Goal: Transaction & Acquisition: Download file/media

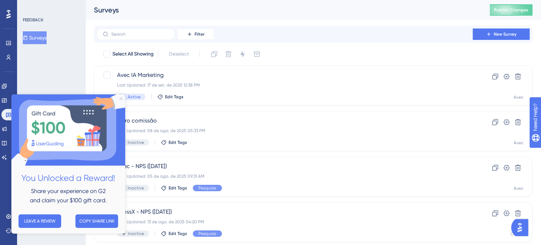
click at [121, 99] on icon "Close Preview" at bounding box center [121, 98] width 3 height 3
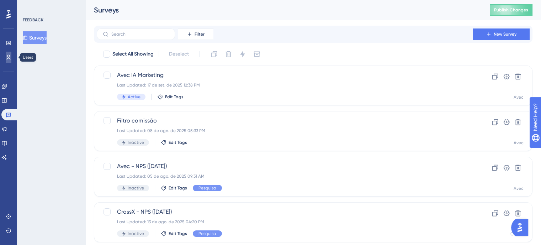
click at [9, 56] on icon at bounding box center [9, 57] width 6 height 6
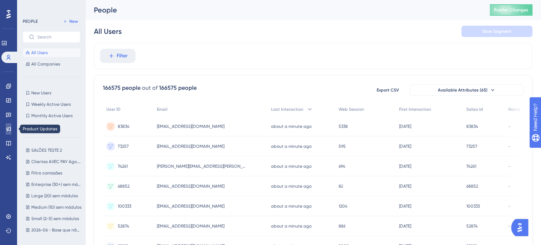
click at [7, 128] on icon at bounding box center [8, 129] width 5 height 5
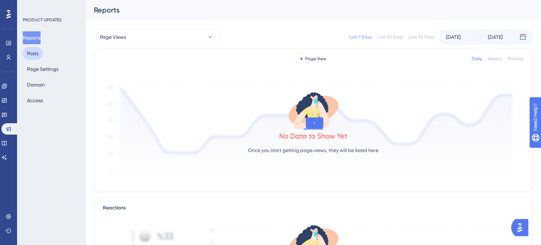
click at [35, 55] on button "Posts" at bounding box center [33, 53] width 20 height 13
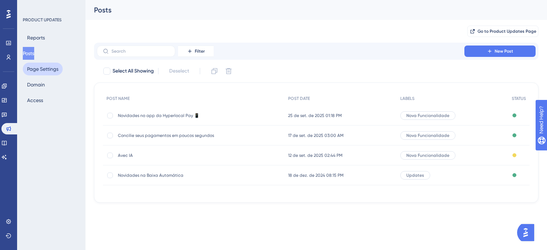
click at [41, 65] on button "Page Settings" at bounding box center [43, 69] width 40 height 13
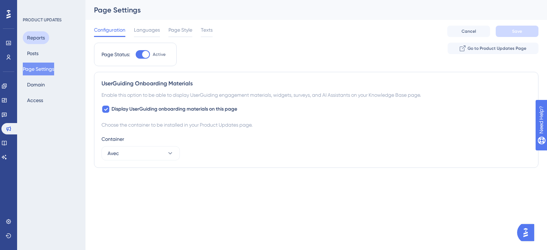
click at [43, 43] on button "Reports" at bounding box center [36, 37] width 26 height 13
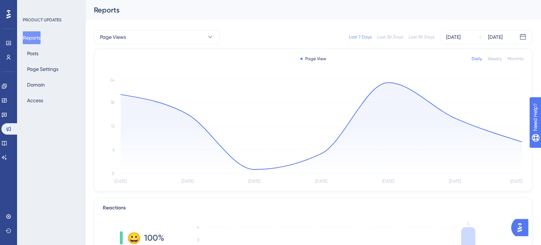
click at [401, 39] on div "Last 30 Days" at bounding box center [391, 37] width 26 height 6
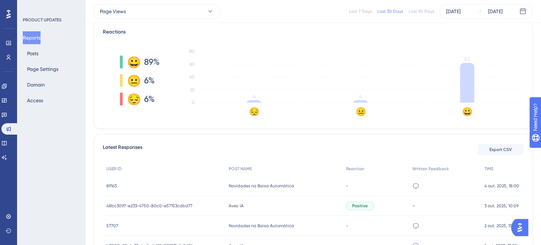
scroll to position [178, 0]
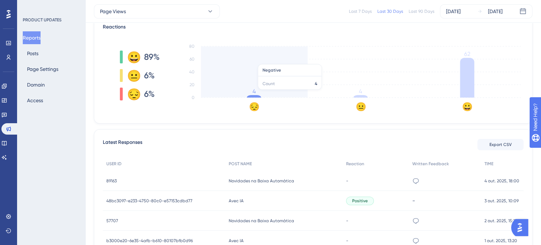
click at [255, 93] on tspan "4" at bounding box center [254, 91] width 3 height 7
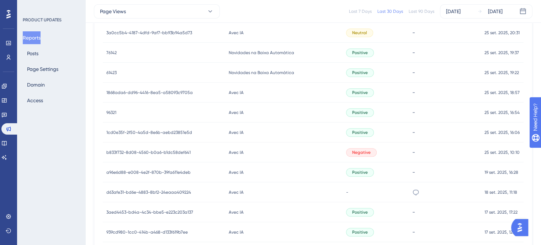
scroll to position [534, 0]
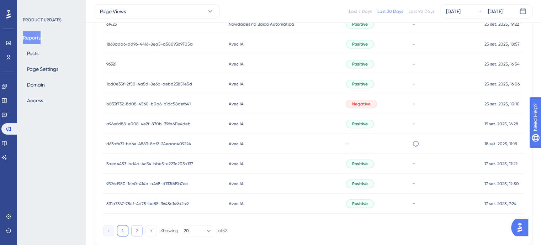
click at [134, 229] on button "2" at bounding box center [136, 230] width 11 height 11
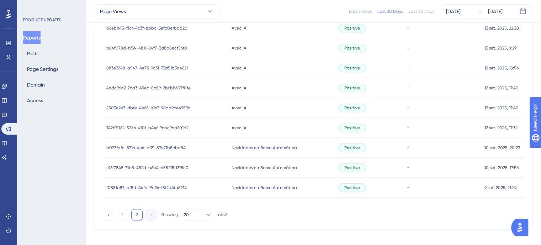
scroll to position [397, 0]
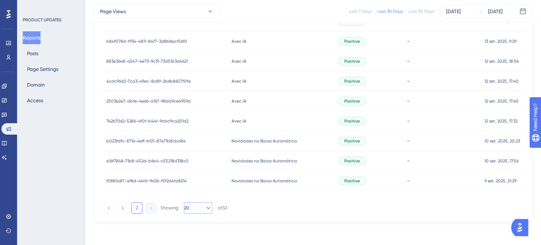
click at [205, 207] on icon at bounding box center [208, 207] width 7 height 7
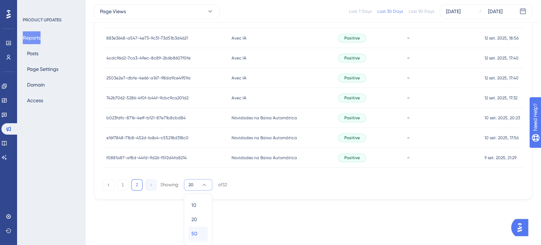
click at [199, 235] on div "50 50" at bounding box center [199, 233] width 14 height 14
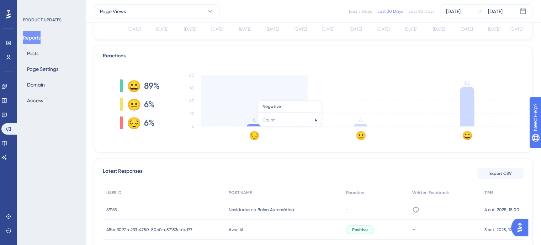
scroll to position [141, 0]
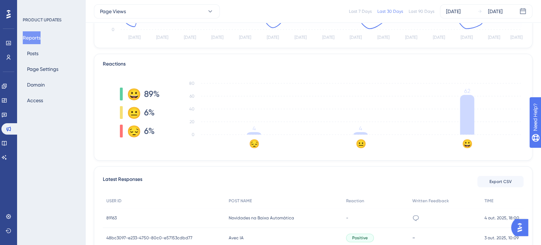
click at [261, 143] on icon "😔 😐 😀 0 20 40 60 80 4 4 62" at bounding box center [350, 112] width 347 height 71
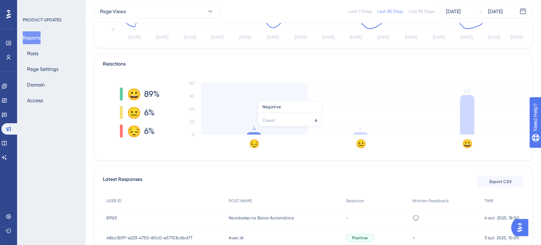
click at [255, 129] on tspan "4" at bounding box center [254, 128] width 3 height 7
click at [274, 96] on icon "😔 😐 😀 0 20 40 60 80 4 4 62" at bounding box center [350, 112] width 347 height 71
click at [274, 102] on icon "😔 😐 😀 0 20 40 60 80 4 4 62" at bounding box center [350, 112] width 347 height 71
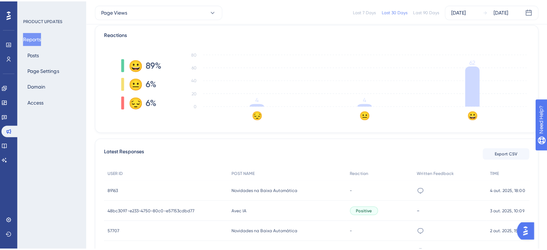
scroll to position [249, 0]
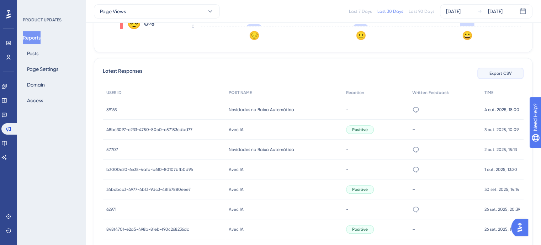
click at [506, 78] on button "Export CSV" at bounding box center [501, 73] width 46 height 11
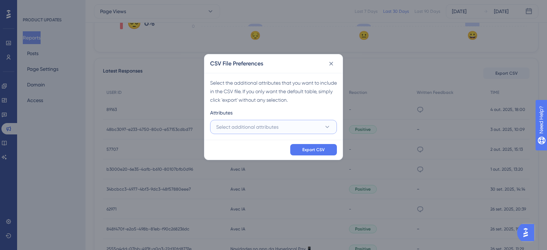
click at [298, 120] on button "Select additional attributes" at bounding box center [273, 127] width 127 height 14
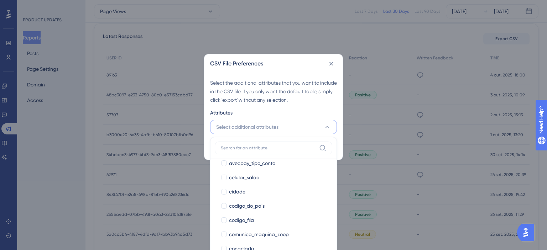
scroll to position [214, 0]
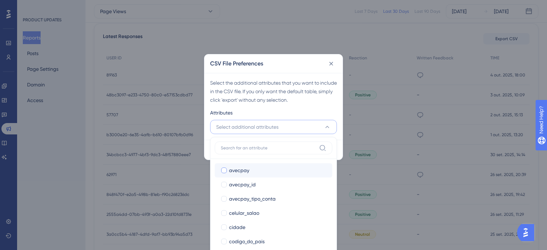
click at [254, 168] on div "avecpay" at bounding box center [278, 170] width 98 height 9
checkbox input "true"
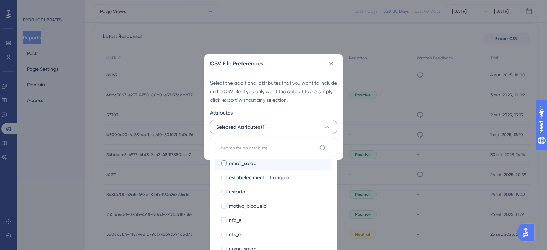
click at [240, 164] on span "email_salao" at bounding box center [242, 163] width 27 height 9
checkbox input "true"
click at [253, 184] on label "estabelecimento_franquia estabelecimento_franquia" at bounding box center [273, 178] width 117 height 14
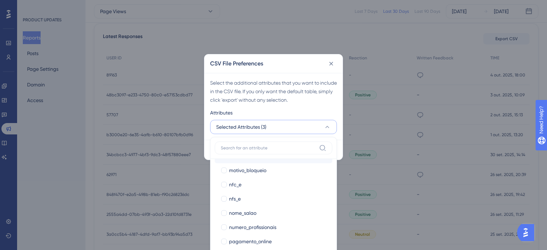
scroll to position [534, 0]
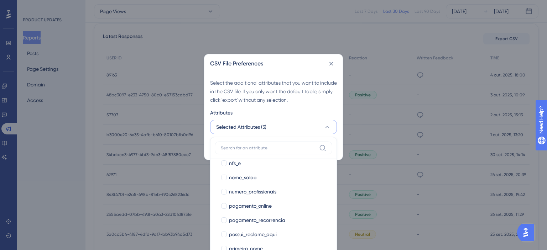
click at [253, 188] on span "numero_profissionais" at bounding box center [252, 192] width 47 height 9
checkbox input "true"
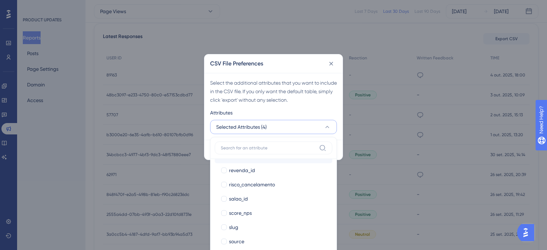
scroll to position [676, 0]
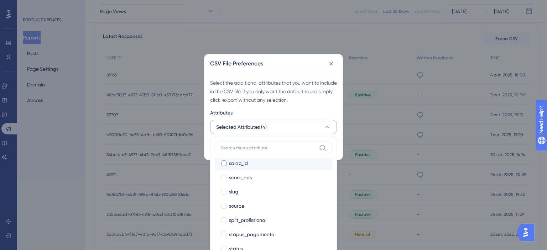
click at [252, 168] on label "salao_id salao_id" at bounding box center [273, 163] width 117 height 14
click at [269, 182] on label "score_nps score_nps" at bounding box center [273, 178] width 117 height 14
checkbox input "true"
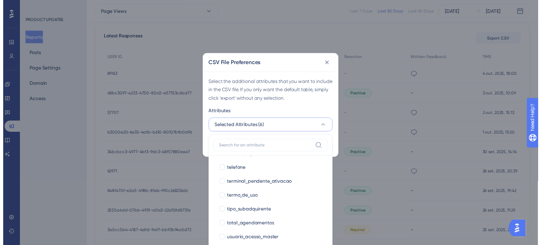
scroll to position [789, 0]
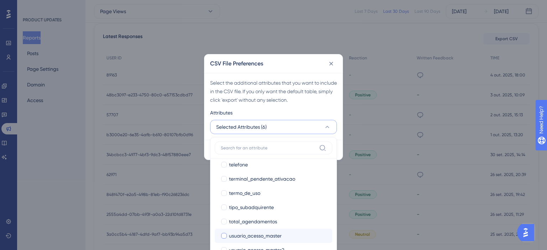
click at [273, 240] on span "usuario_acesso_master" at bounding box center [255, 236] width 53 height 9
checkbox input "true"
click at [281, 109] on div "Attributes" at bounding box center [273, 114] width 127 height 11
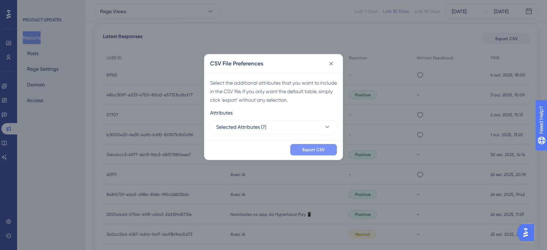
click at [301, 148] on button "Export CSV" at bounding box center [313, 149] width 47 height 11
